Goal: Information Seeking & Learning: Understand process/instructions

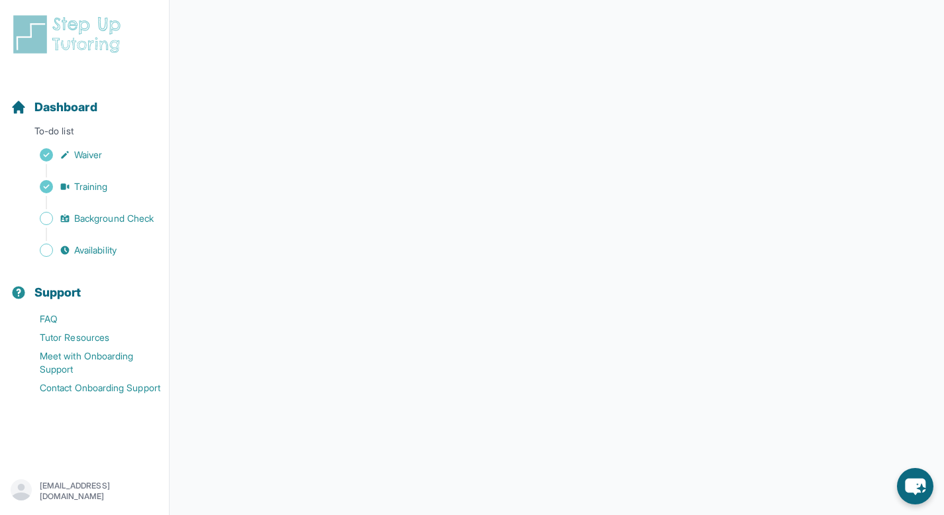
scroll to position [189, 0]
click at [72, 134] on p "To-do list" at bounding box center [84, 134] width 158 height 19
click at [46, 137] on p "To-do list" at bounding box center [84, 134] width 158 height 19
click at [90, 136] on p "To-do list" at bounding box center [84, 134] width 158 height 19
click at [85, 230] on div "Sidebar" at bounding box center [87, 234] width 153 height 13
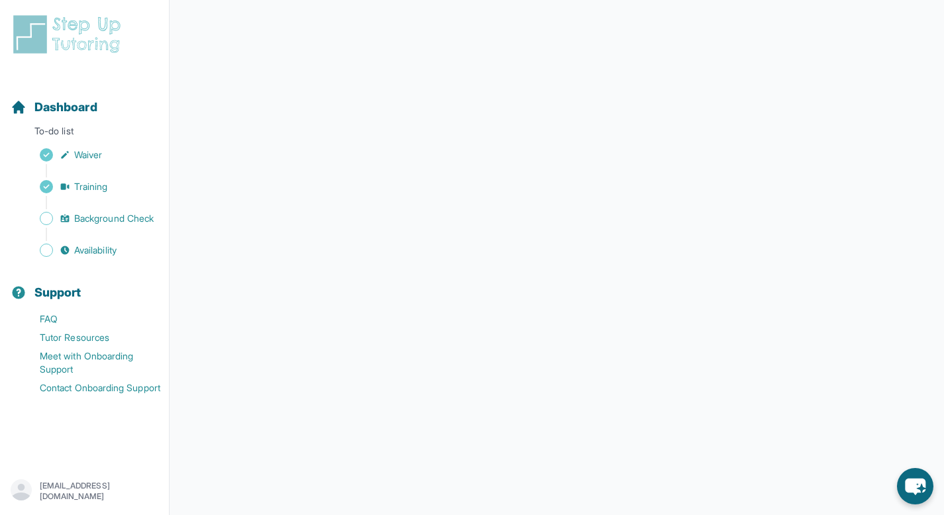
click at [107, 230] on div "Sidebar" at bounding box center [87, 234] width 153 height 13
click at [109, 223] on span "Background Check" at bounding box center [113, 218] width 79 height 13
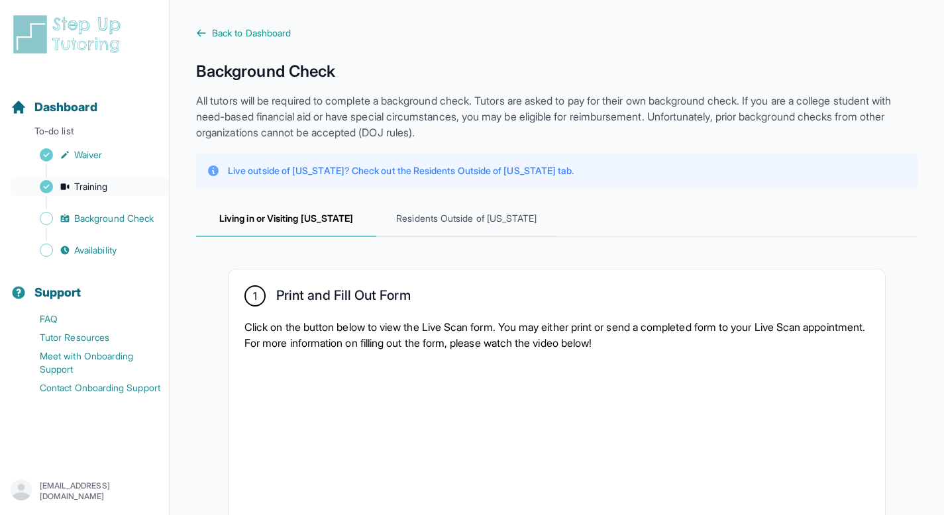
click at [103, 187] on span "Training" at bounding box center [91, 186] width 34 height 13
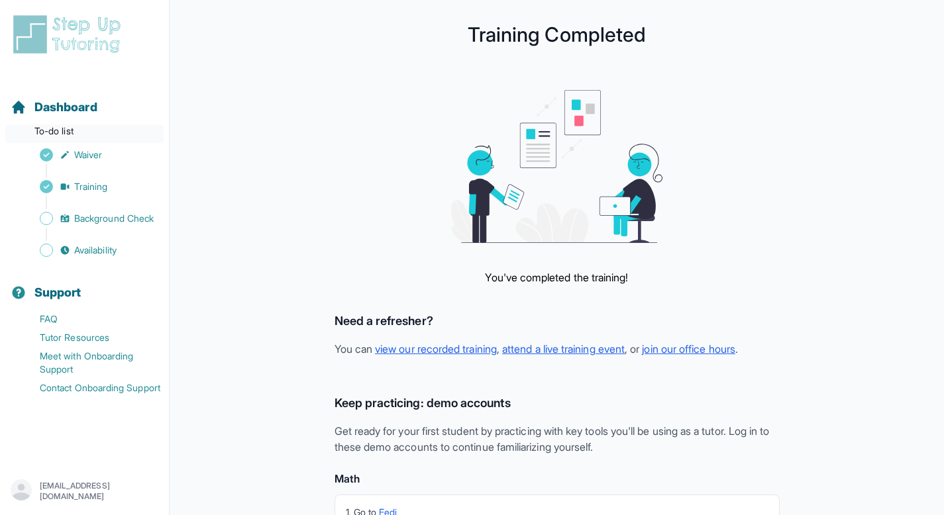
click at [76, 132] on p "To-do list" at bounding box center [84, 134] width 158 height 19
click at [27, 132] on p "To-do list" at bounding box center [84, 134] width 158 height 19
click at [57, 127] on p "To-do list" at bounding box center [84, 134] width 158 height 19
click at [73, 107] on span "Dashboard" at bounding box center [65, 107] width 63 height 19
